Goal: Information Seeking & Learning: Learn about a topic

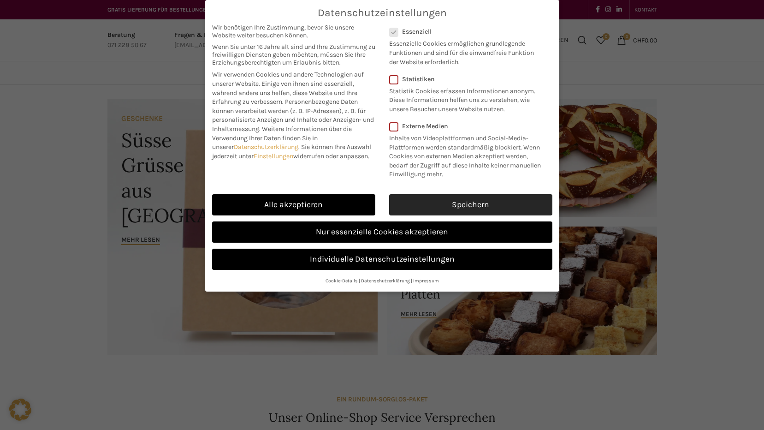
click at [498, 201] on link "Speichern" at bounding box center [470, 204] width 163 height 21
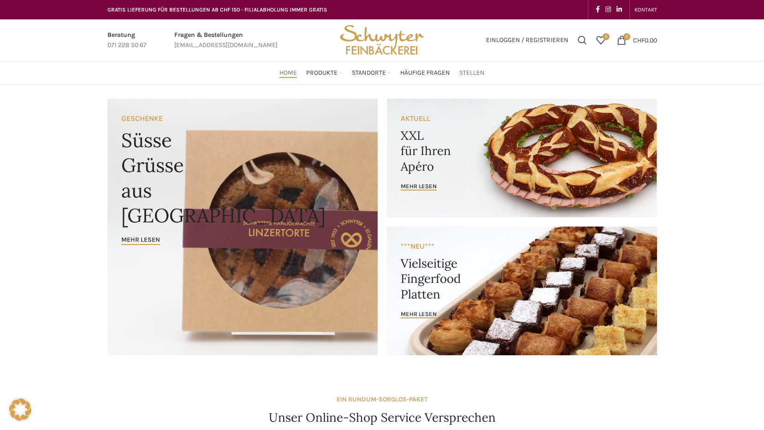
click at [477, 78] on link "Stellen" at bounding box center [471, 73] width 25 height 18
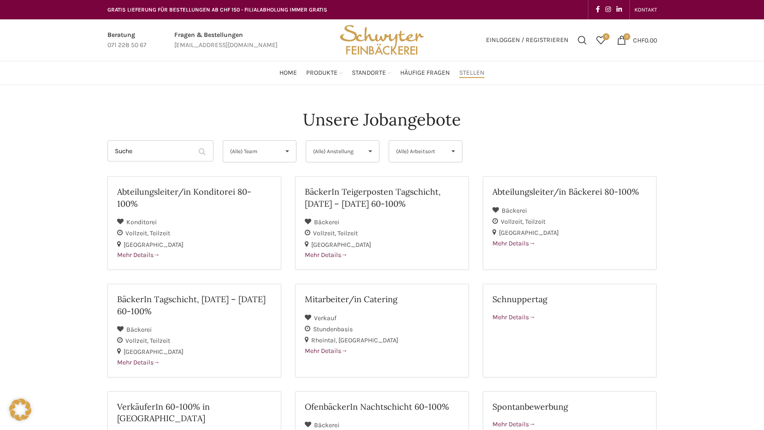
click at [457, 153] on span "▾" at bounding box center [453, 151] width 18 height 21
click at [429, 186] on li "St. Gallen" at bounding box center [425, 189] width 73 height 18
select select "133"
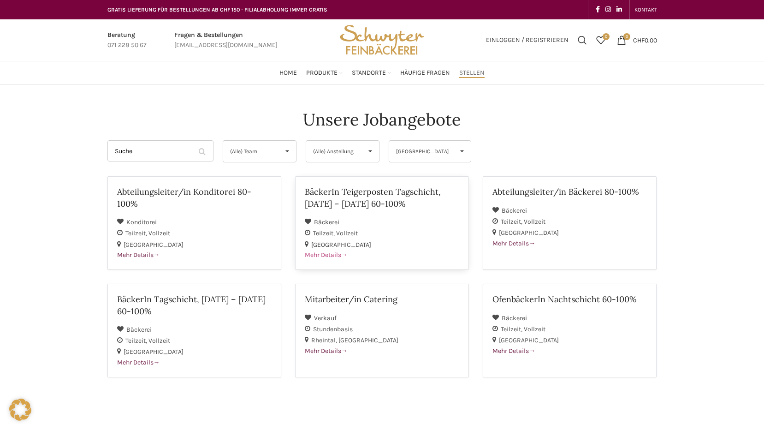
click at [427, 239] on div "St. Gallen" at bounding box center [382, 244] width 154 height 11
